Goal: Information Seeking & Learning: Learn about a topic

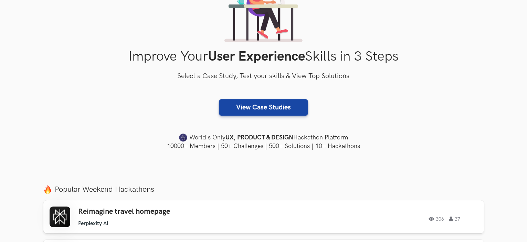
scroll to position [103, 0]
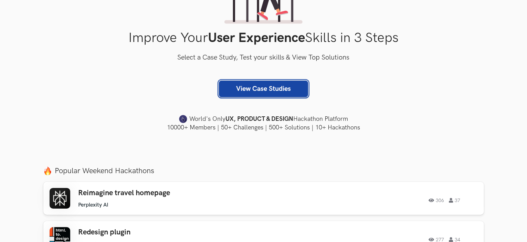
click at [296, 90] on link "View Case Studies" at bounding box center [263, 89] width 89 height 17
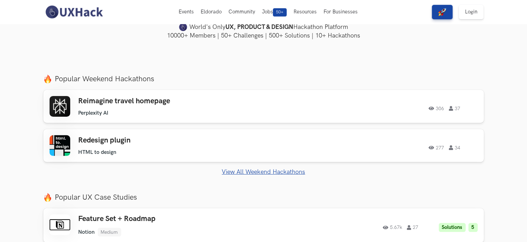
scroll to position [167, 0]
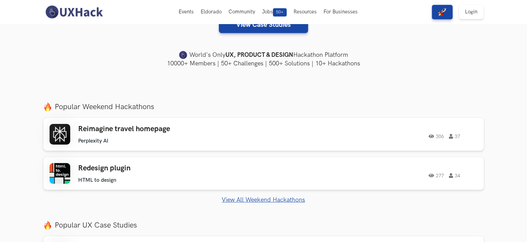
click at [262, 202] on link "View All Weekend Hackathons" at bounding box center [263, 199] width 441 height 7
click at [261, 201] on link "View All Weekend Hackathons" at bounding box center [263, 199] width 441 height 7
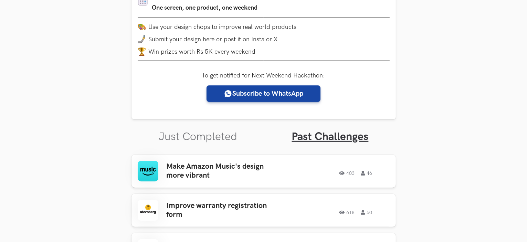
scroll to position [122, 0]
click at [213, 136] on link "Just Completed" at bounding box center [198, 137] width 79 height 13
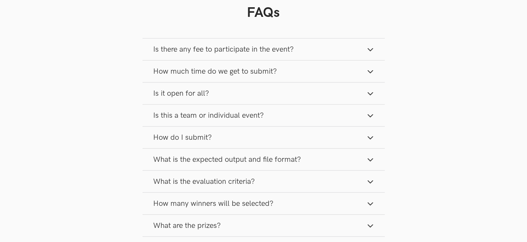
scroll to position [629, 0]
click at [292, 73] on button "How much time do we get to submit?" at bounding box center [264, 71] width 242 height 22
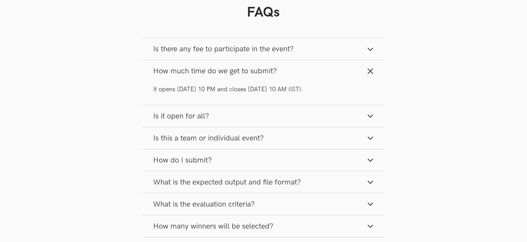
click at [292, 73] on button "How much time do we get to submit?" at bounding box center [264, 71] width 242 height 22
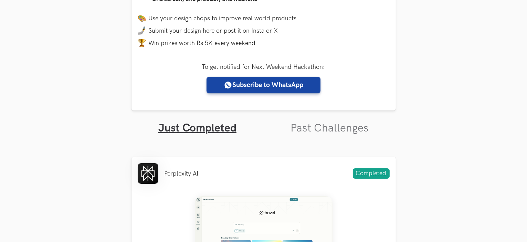
scroll to position [0, 0]
